Goal: Check status: Check status

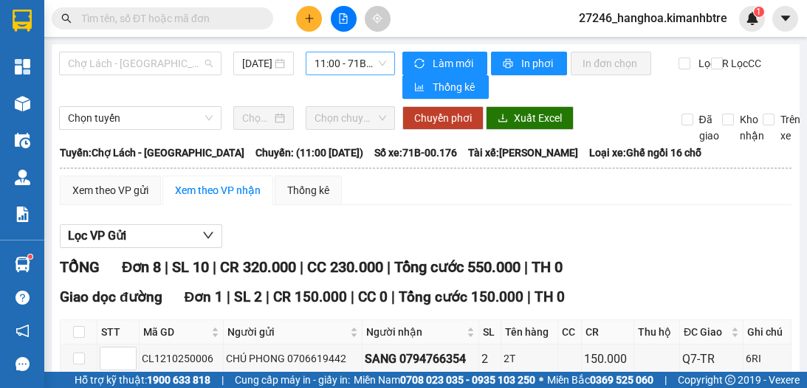
click at [326, 62] on span "11:00 - 71B-00.176" at bounding box center [350, 63] width 72 height 22
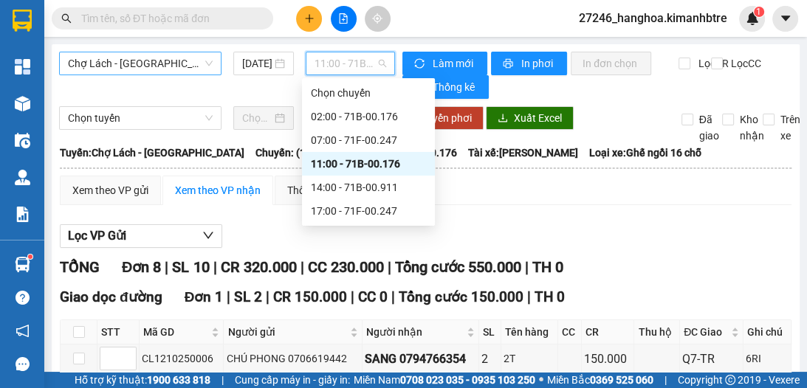
click at [180, 63] on span "Chợ Lách - [GEOGRAPHIC_DATA]" at bounding box center [140, 63] width 145 height 22
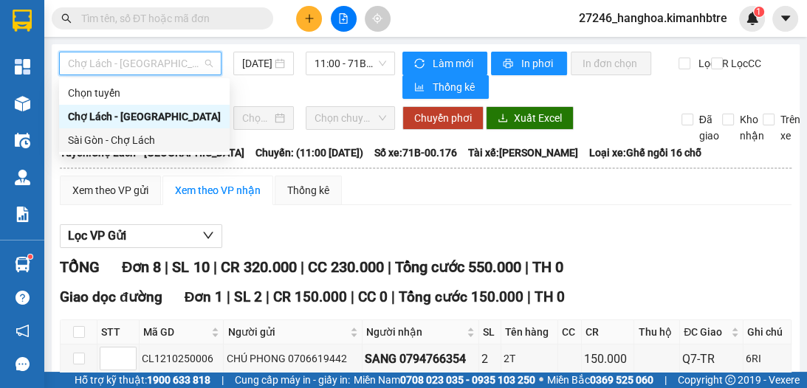
click at [158, 140] on div "Sài Gòn - Chợ Lách" at bounding box center [144, 140] width 153 height 16
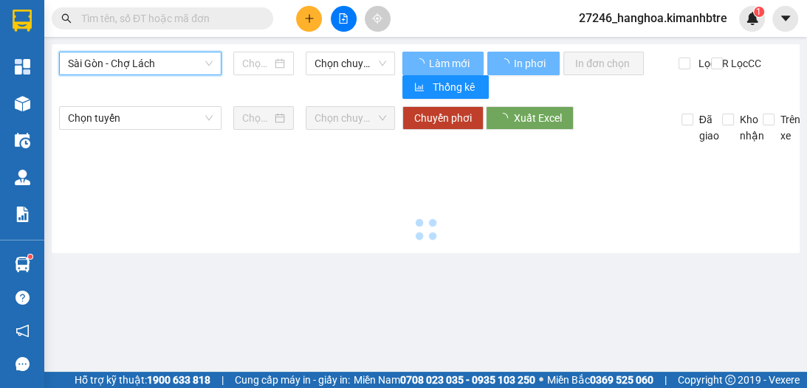
type input "[DATE]"
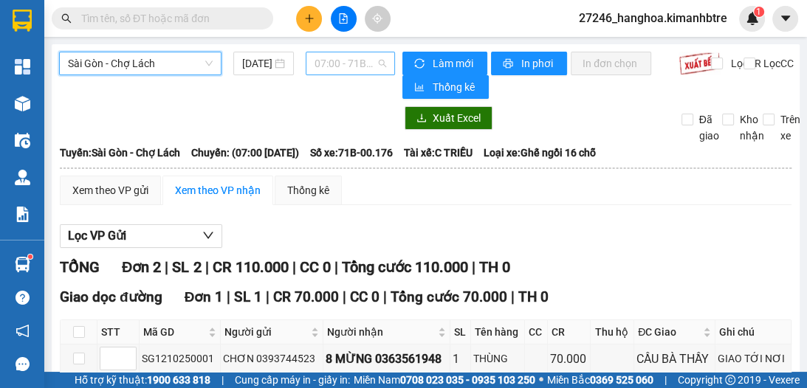
click at [338, 65] on span "07:00 - 71B-00.176" at bounding box center [350, 63] width 72 height 22
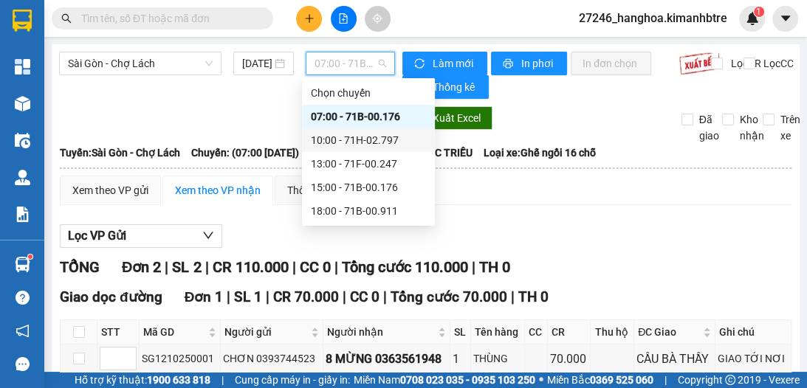
click at [344, 139] on div "10:00 - 71H-02.797" at bounding box center [368, 140] width 115 height 16
